Goal: Transaction & Acquisition: Download file/media

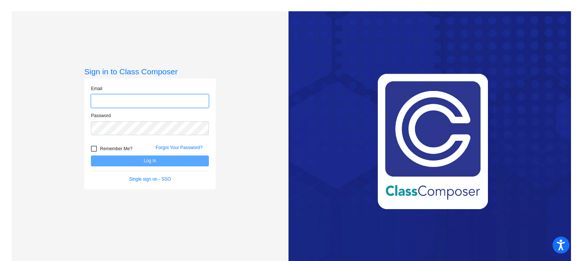
type input "[EMAIL_ADDRESS][DOMAIN_NAME]"
click at [91, 156] on button "Log In" at bounding box center [150, 161] width 118 height 11
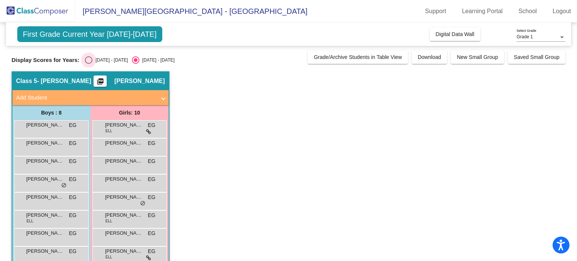
click at [89, 60] on div "Select an option" at bounding box center [89, 60] width 8 height 8
click at [89, 64] on input "[DATE] - [DATE]" at bounding box center [88, 64] width 0 height 0
radio input "true"
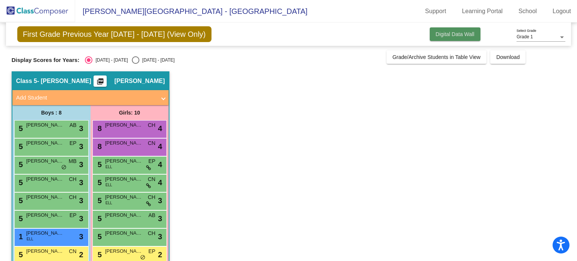
click at [455, 33] on span "Digital Data Wall" at bounding box center [455, 34] width 39 height 6
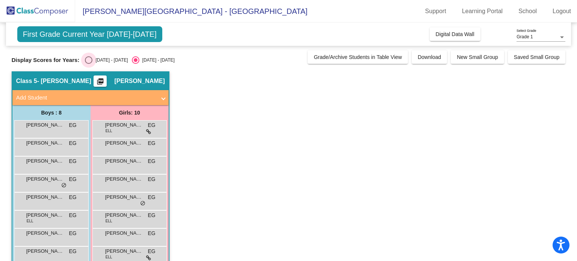
click at [87, 59] on div "Select an option" at bounding box center [89, 60] width 8 height 8
click at [88, 64] on input "[DATE] - [DATE]" at bounding box center [88, 64] width 0 height 0
radio input "true"
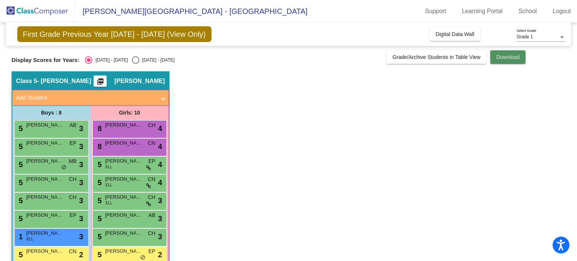
click at [513, 60] on span "Download" at bounding box center [507, 57] width 23 height 6
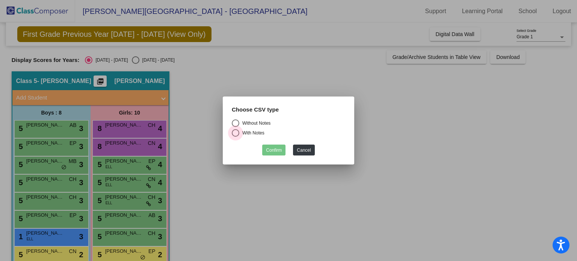
click at [246, 133] on div "With Notes" at bounding box center [251, 133] width 25 height 7
click at [236, 137] on input "With Notes" at bounding box center [235, 137] width 0 height 0
radio input "true"
click at [266, 151] on button "Confirm" at bounding box center [273, 150] width 23 height 11
